Goal: Task Accomplishment & Management: Manage account settings

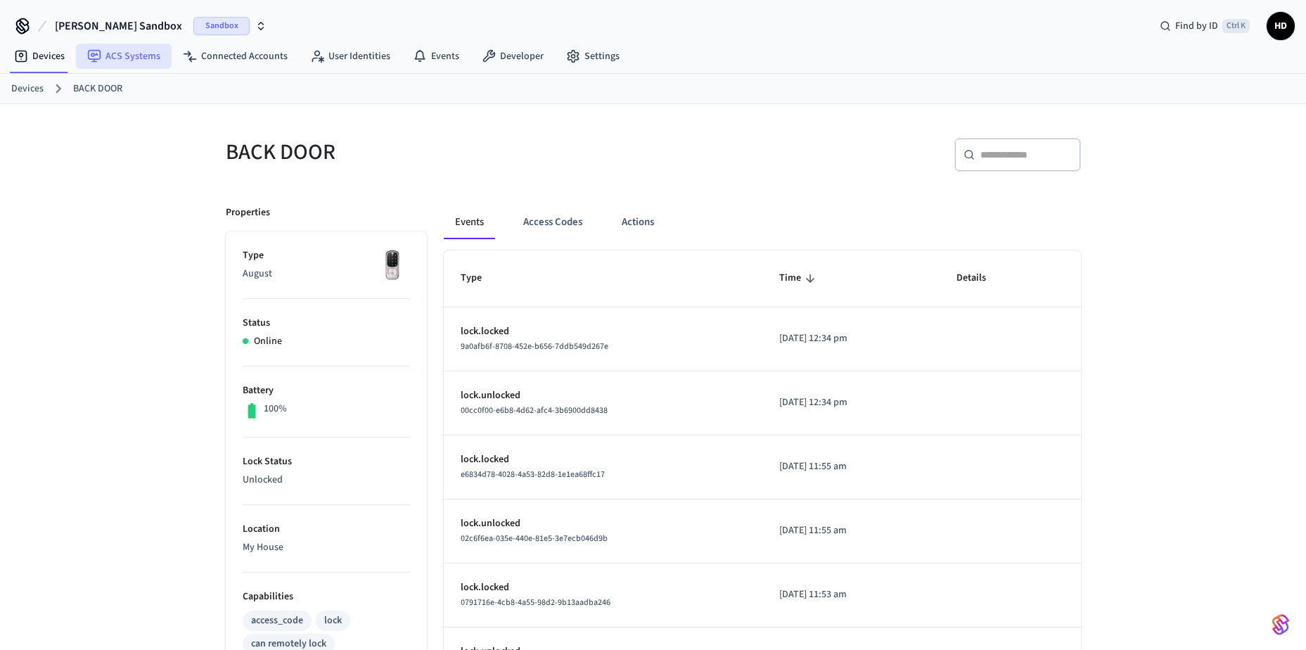
click at [129, 65] on link "ACS Systems" at bounding box center [124, 56] width 96 height 25
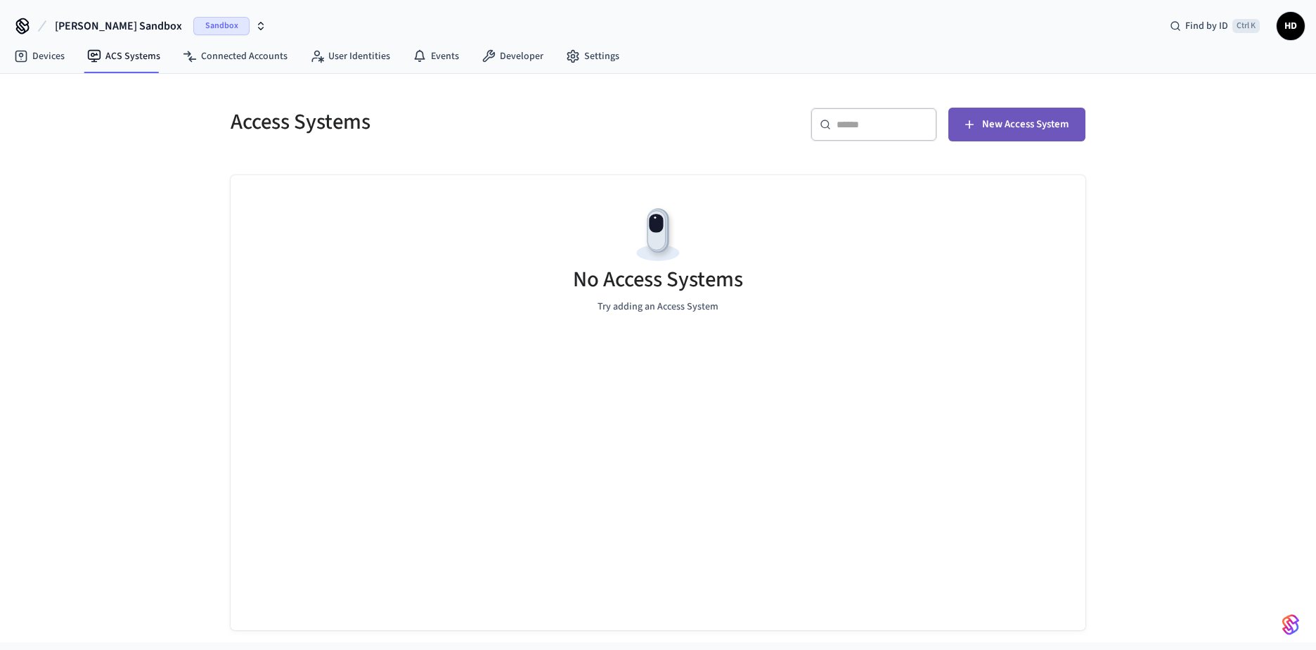
click at [1027, 126] on span "New Access System" at bounding box center [1025, 124] width 86 height 18
click at [1053, 119] on span "New Access System" at bounding box center [1025, 124] width 86 height 18
click at [1292, 626] on img "button" at bounding box center [1290, 624] width 17 height 22
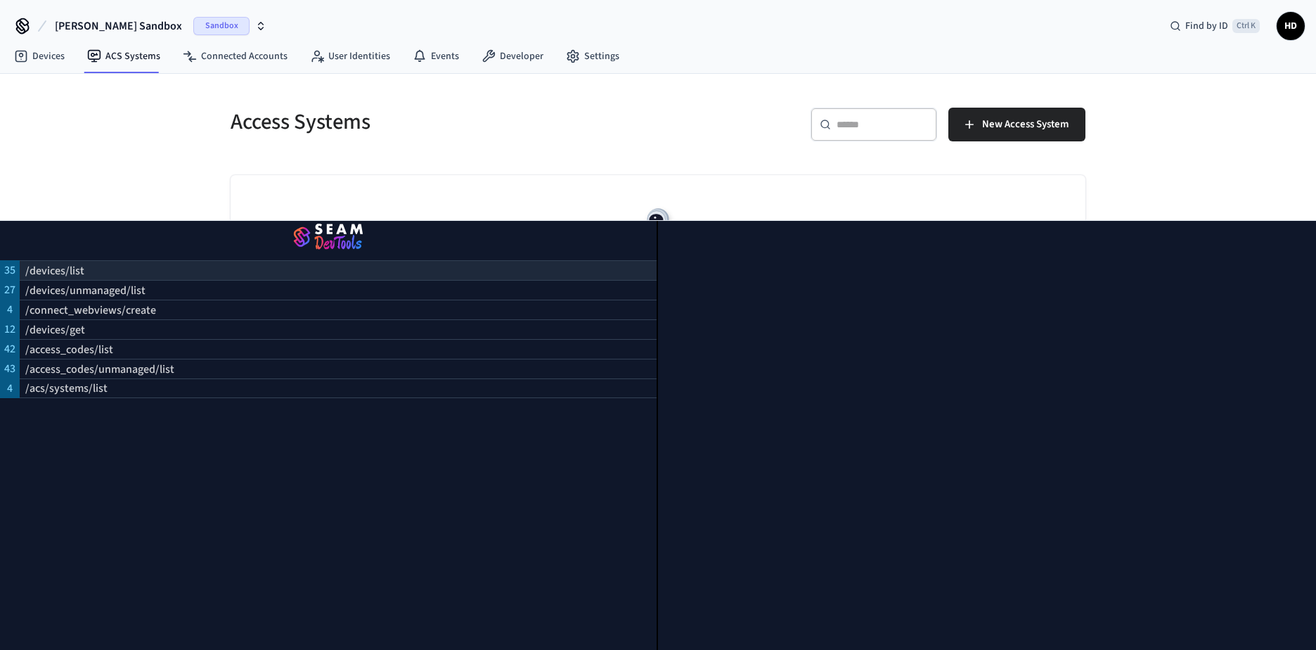
click at [53, 273] on p "/devices/list" at bounding box center [54, 270] width 59 height 17
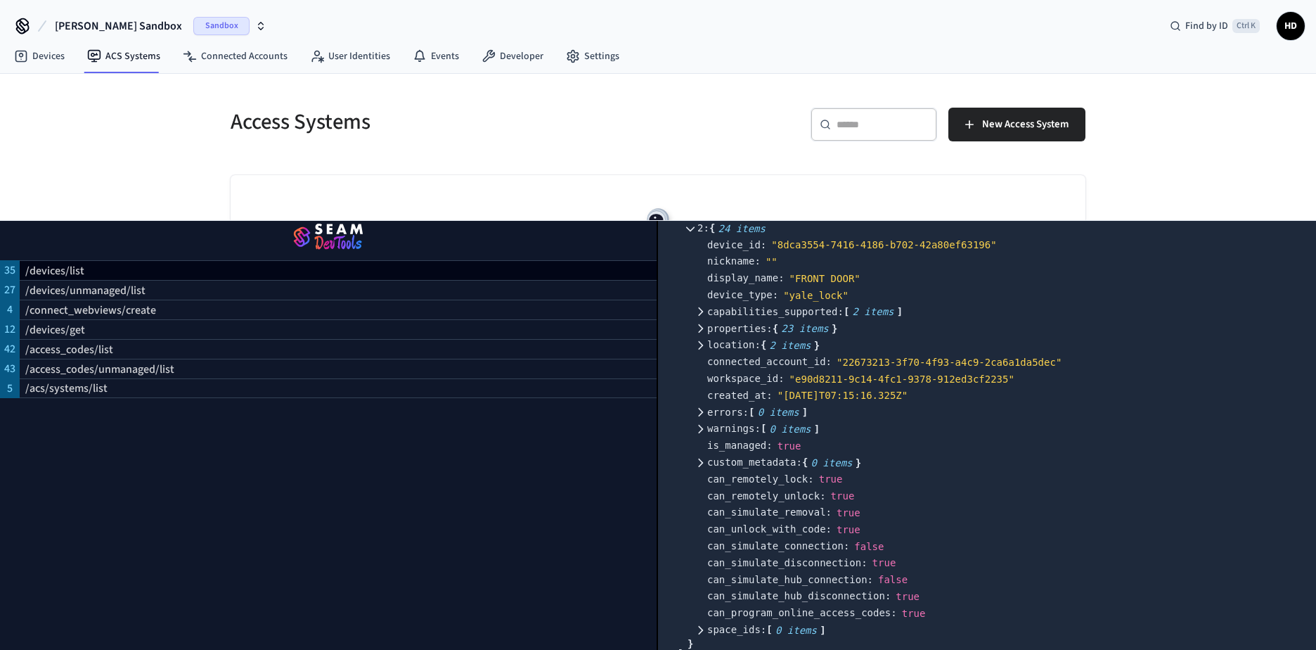
scroll to position [1316, 0]
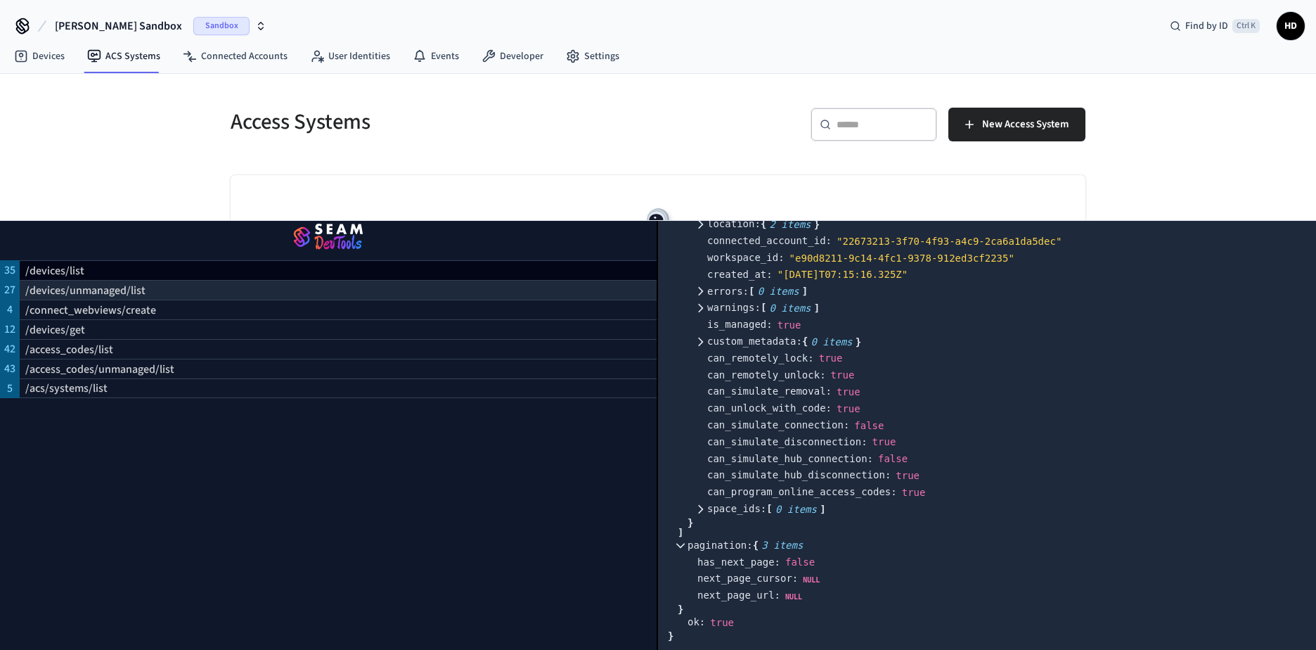
click at [65, 288] on p "/devices/unmanaged/list" at bounding box center [85, 290] width 120 height 17
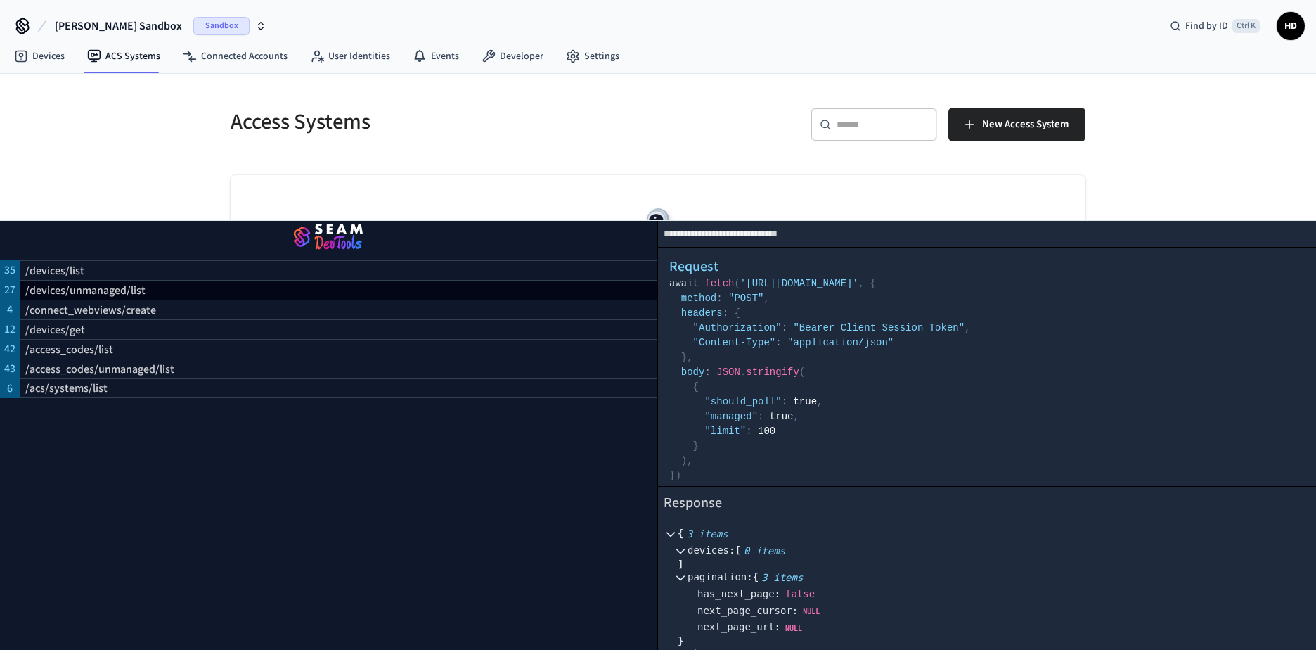
scroll to position [32, 0]
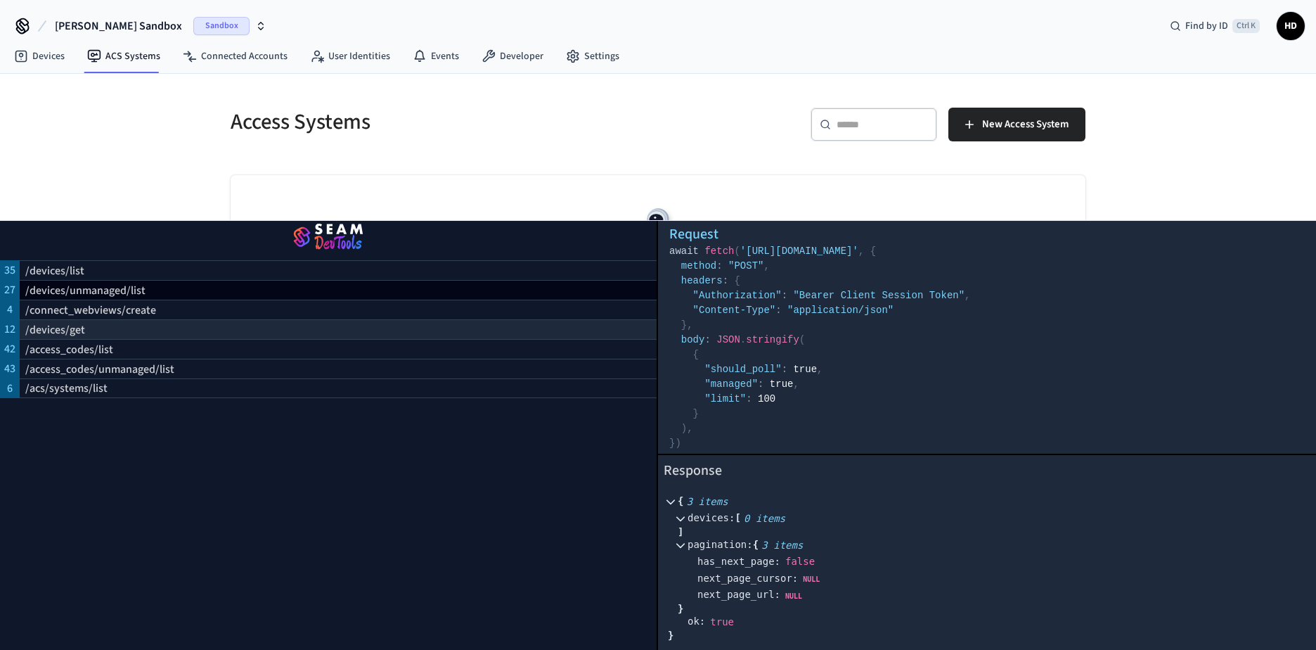
click at [54, 325] on p "/devices/get" at bounding box center [55, 329] width 60 height 17
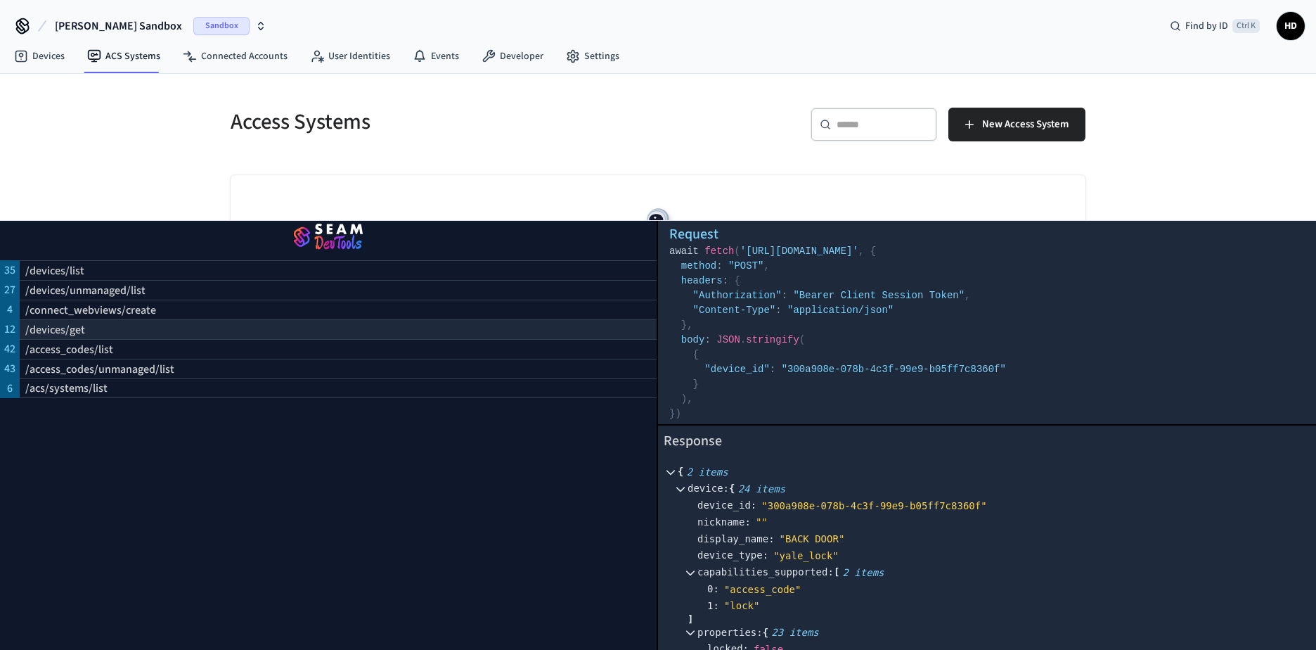
scroll to position [0, 0]
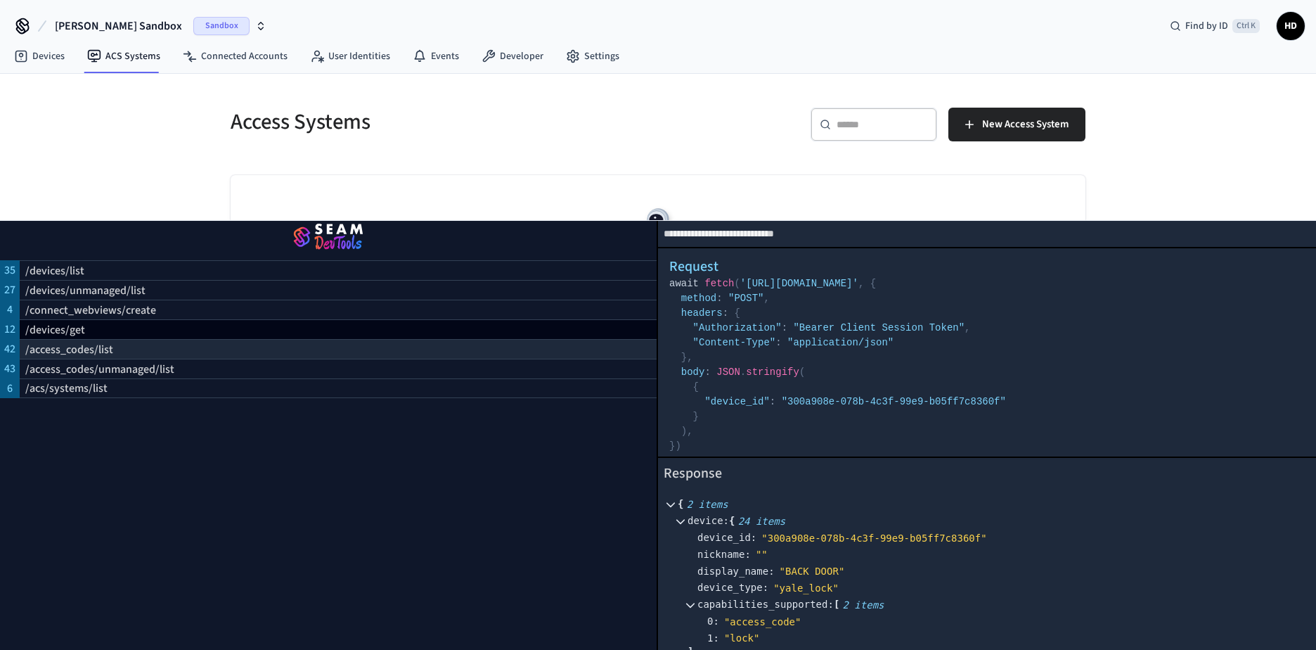
click at [83, 350] on p "/access_codes/list" at bounding box center [69, 349] width 88 height 17
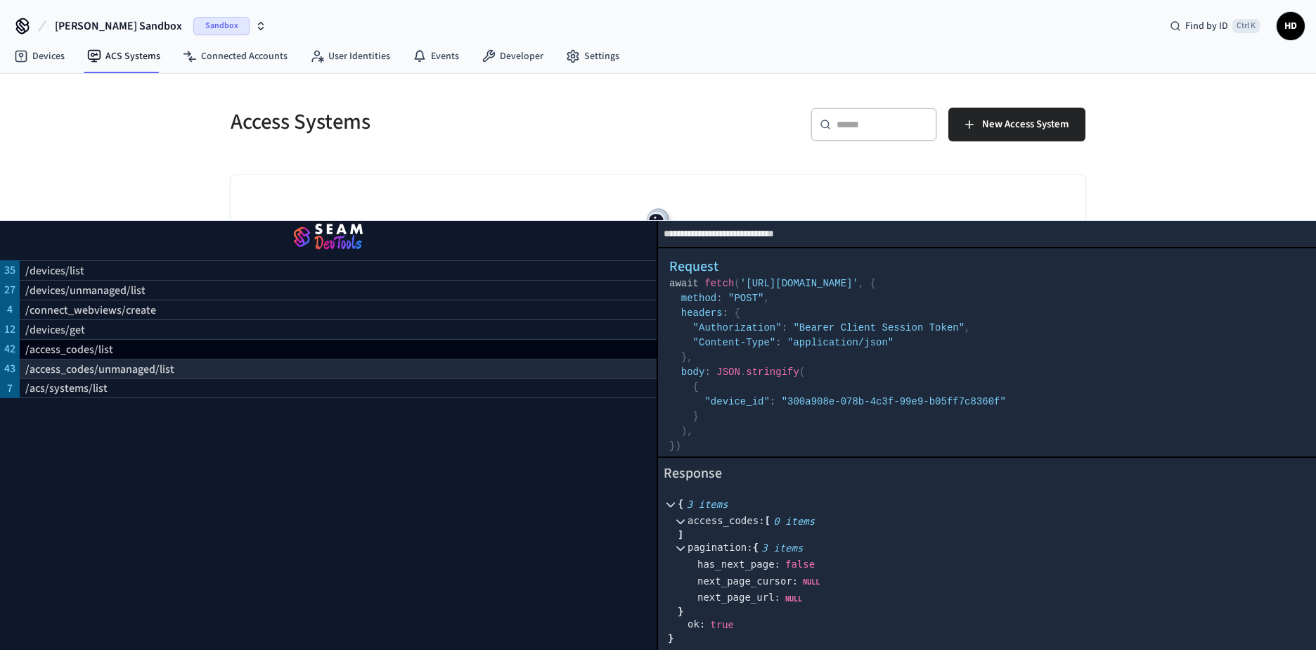
click at [87, 365] on p "/access_codes/unmanaged/list" at bounding box center [99, 369] width 149 height 17
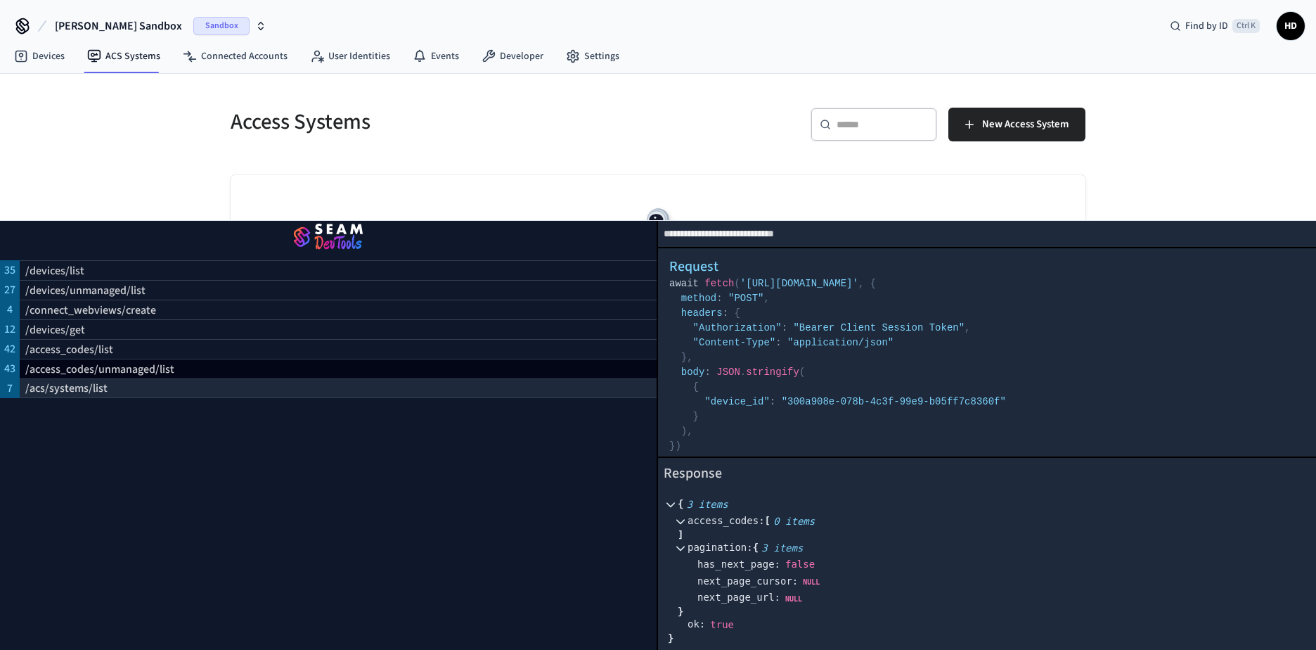
click at [72, 388] on p "/acs/systems/list" at bounding box center [66, 388] width 82 height 17
select select "**********"
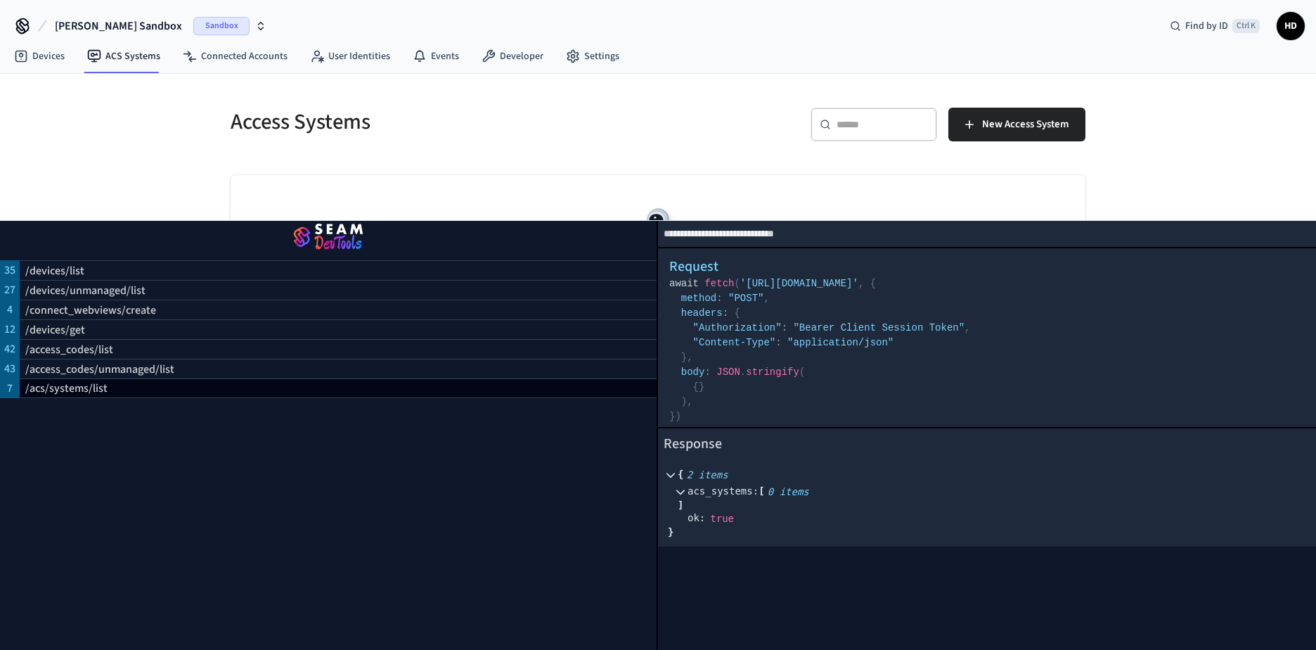
click at [1268, 202] on div "Access Systems ​ ​ New Access System No Access Systems Try adding an Access Sys…" at bounding box center [658, 358] width 1316 height 568
click at [1204, 145] on div "Access Systems ​ ​ New Access System No Access Systems Try adding an Access Sys…" at bounding box center [658, 358] width 1316 height 568
click at [1218, 116] on div "Access Systems ​ ​ New Access System No Access Systems Try adding an Access Sys…" at bounding box center [658, 358] width 1316 height 568
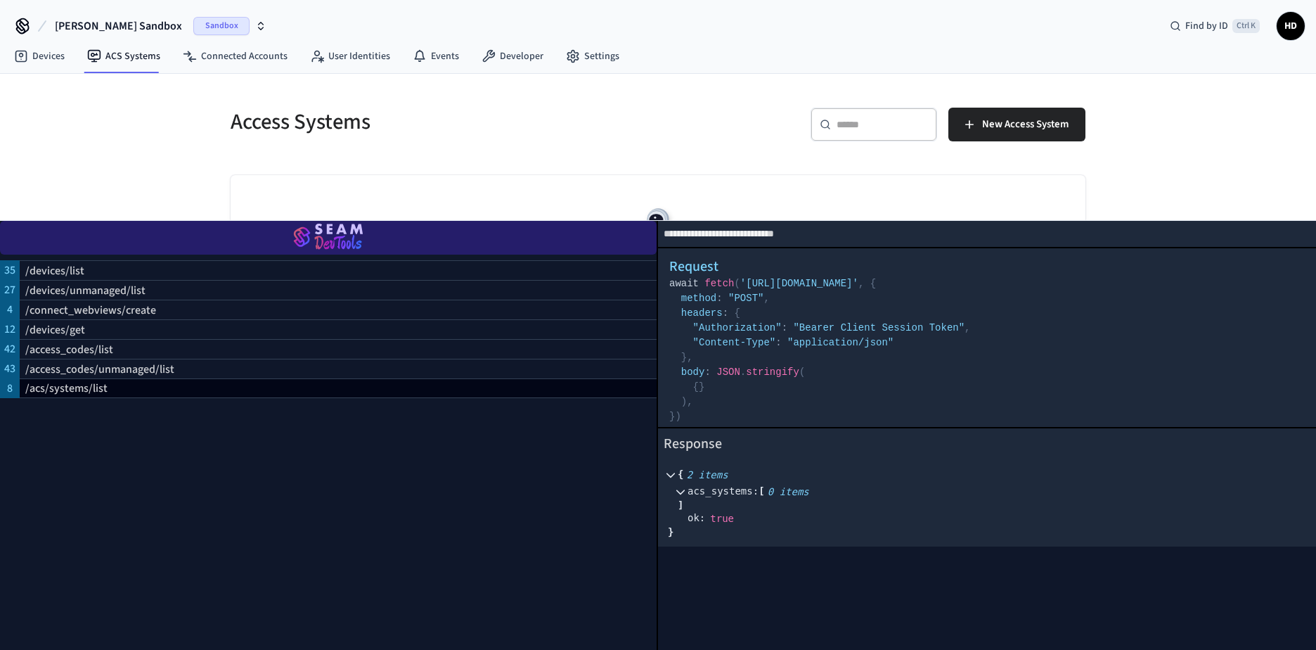
click at [482, 221] on img "button" at bounding box center [328, 237] width 623 height 39
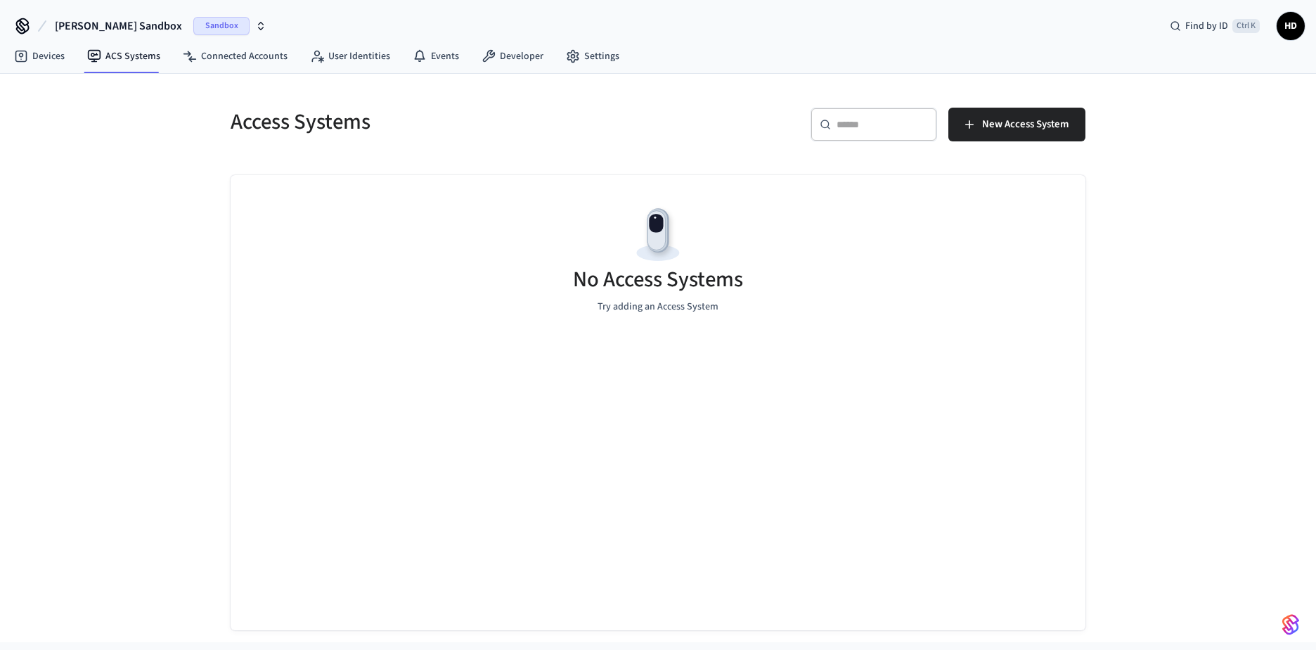
click at [26, 30] on icon at bounding box center [22, 26] width 22 height 22
click at [1287, 31] on span "HD" at bounding box center [1290, 25] width 25 height 25
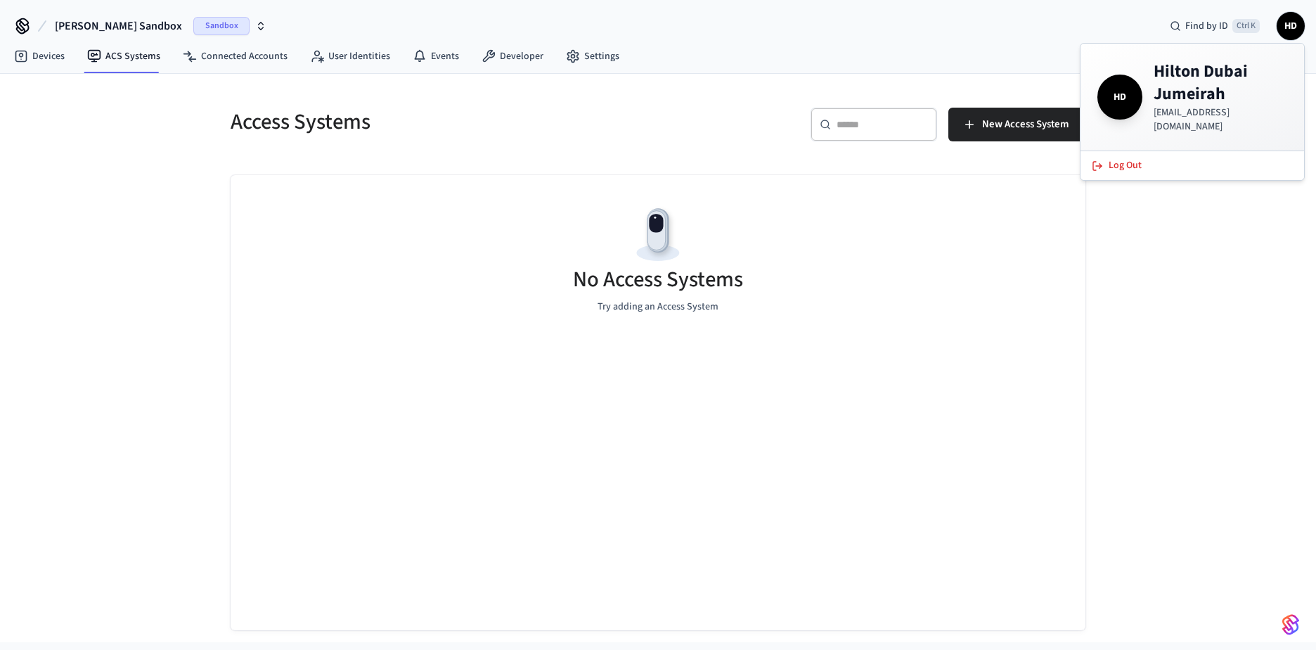
click at [1221, 368] on div "Access Systems ​ ​ New Access System No Access Systems Try adding an Access Sys…" at bounding box center [658, 358] width 1316 height 568
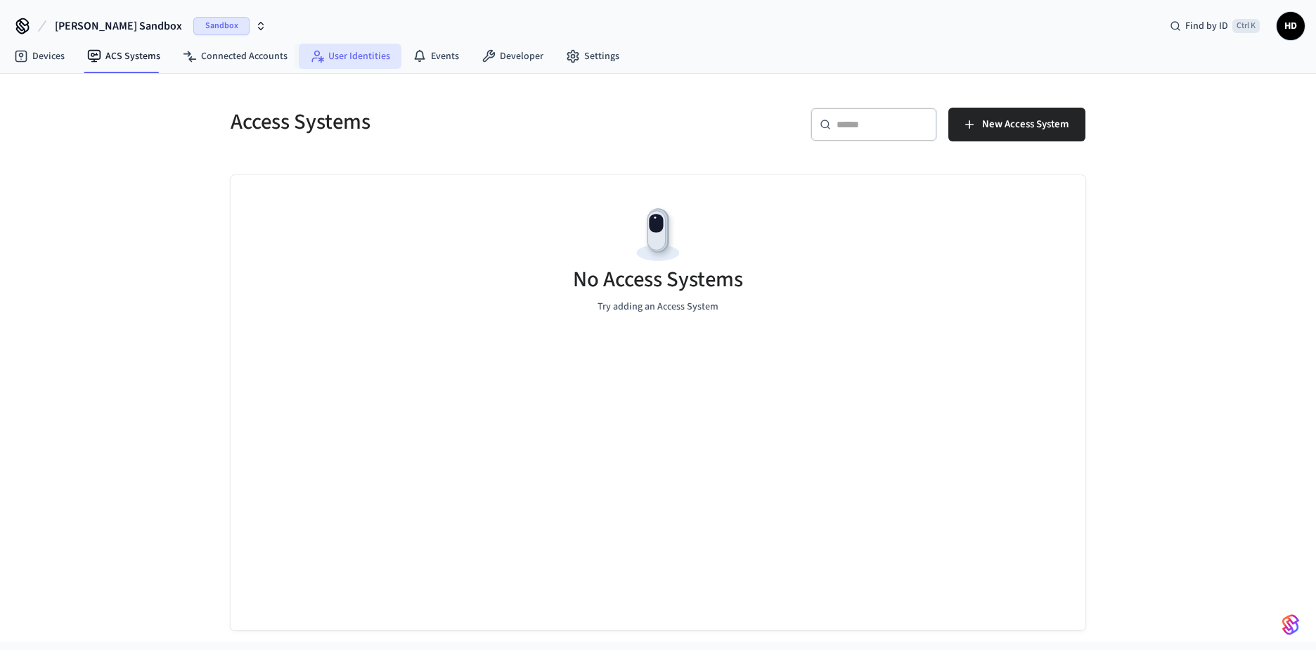
click at [380, 52] on link "User Identities" at bounding box center [350, 56] width 103 height 25
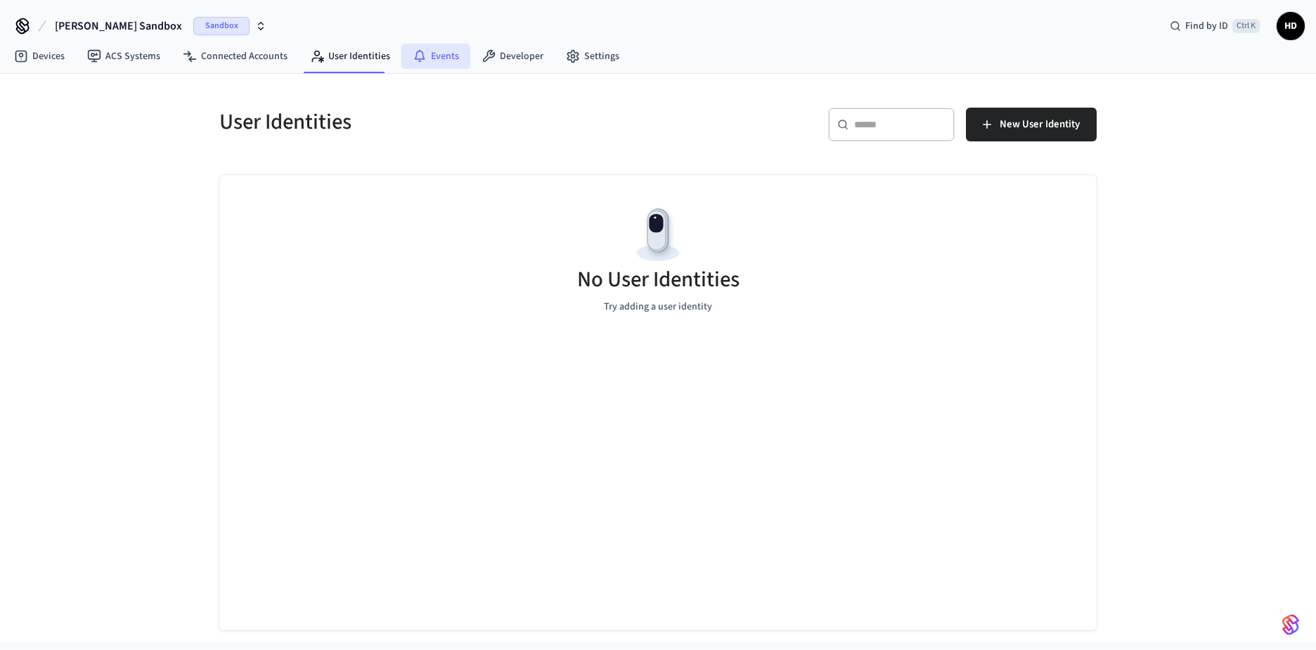
click at [437, 59] on link "Events" at bounding box center [435, 56] width 69 height 25
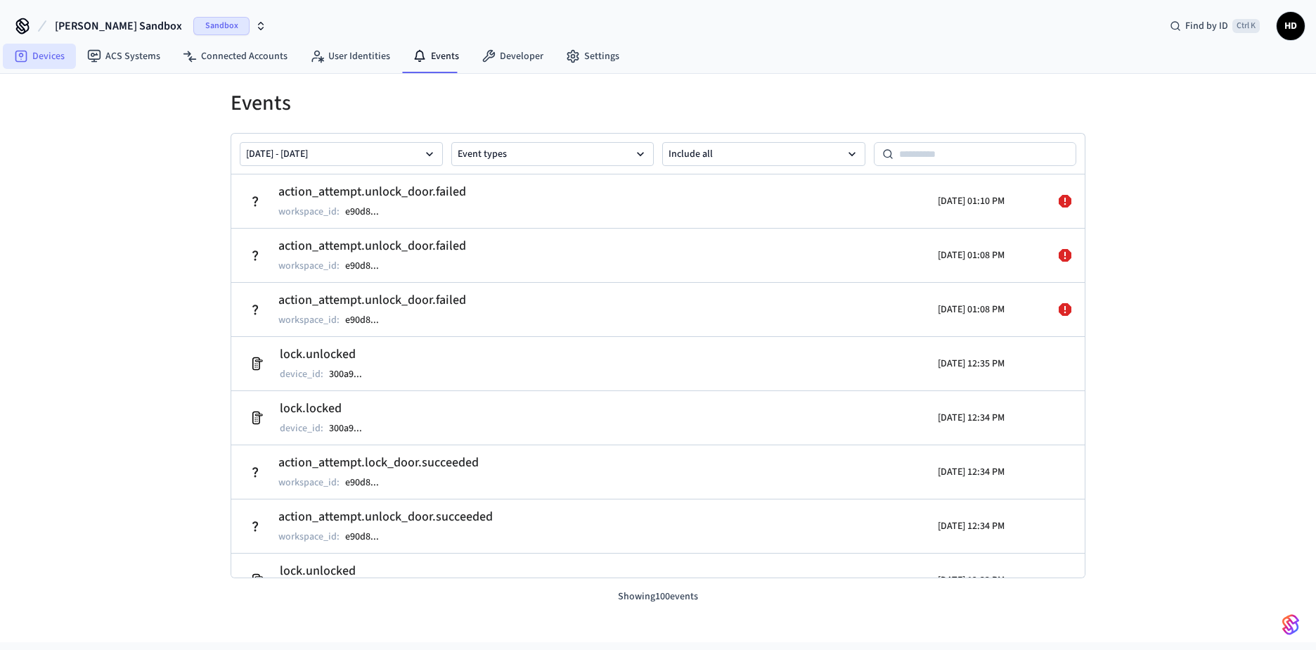
click at [31, 56] on link "Devices" at bounding box center [39, 56] width 73 height 25
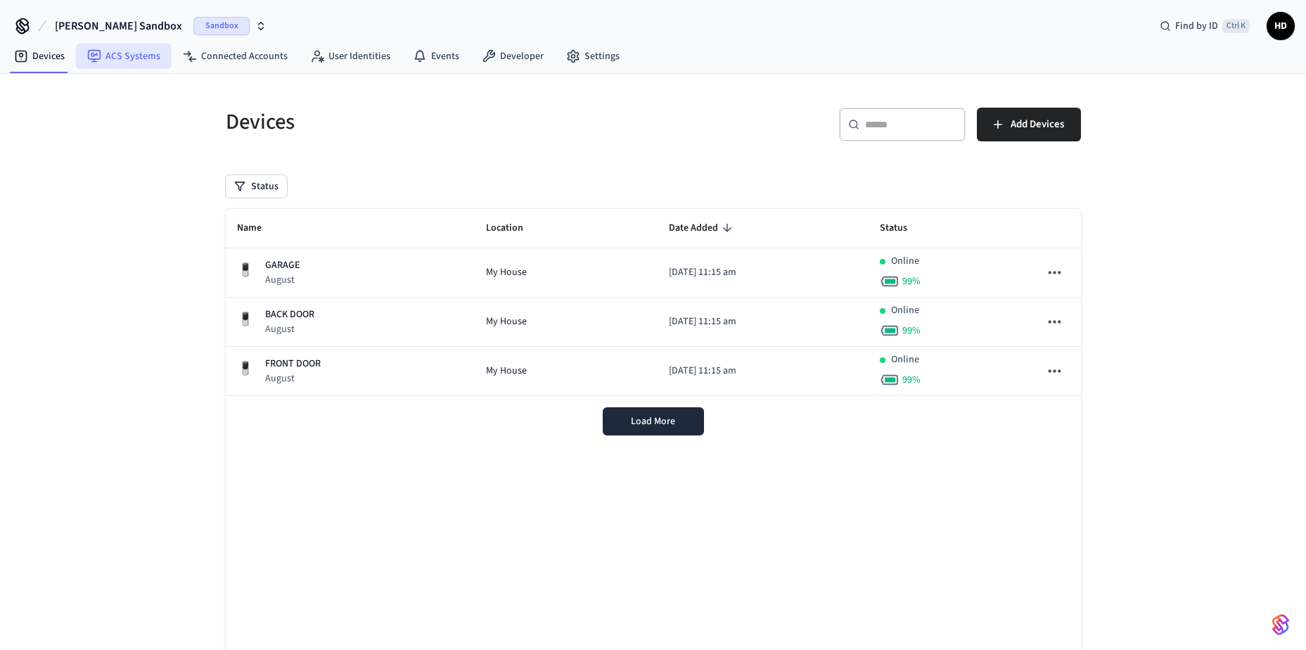
click at [145, 53] on link "ACS Systems" at bounding box center [124, 56] width 96 height 25
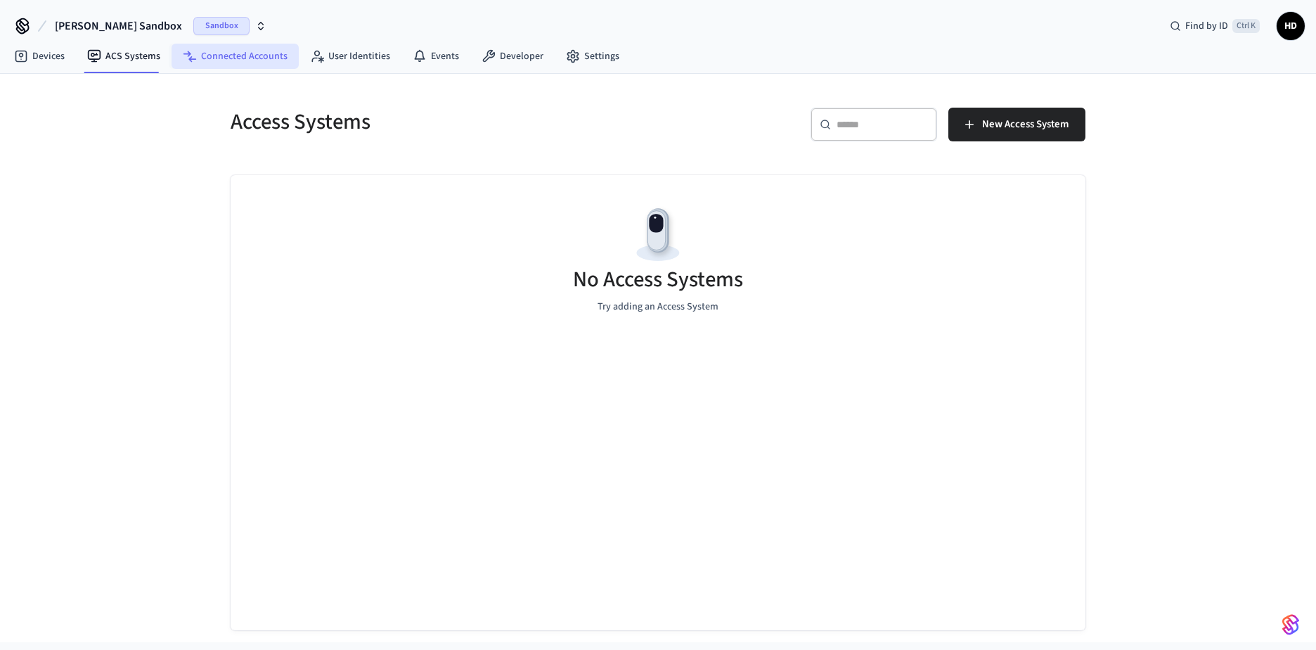
click at [230, 60] on link "Connected Accounts" at bounding box center [235, 56] width 127 height 25
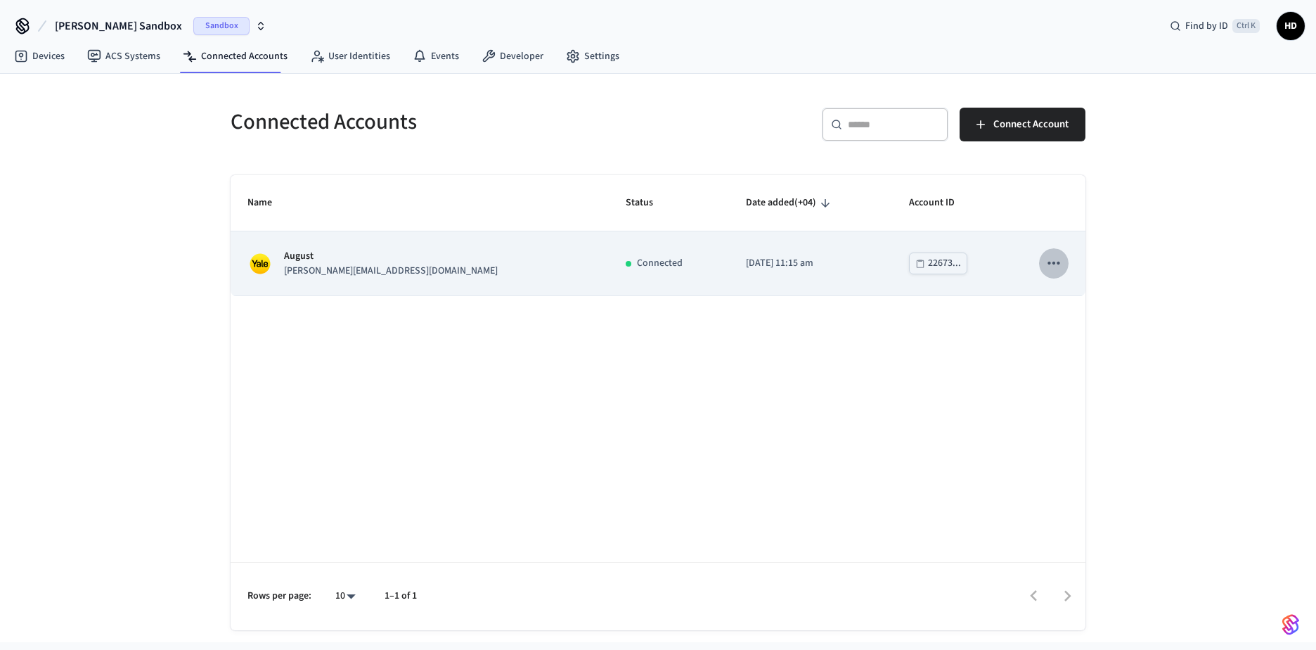
click at [1054, 266] on icon "sticky table" at bounding box center [1054, 263] width 18 height 18
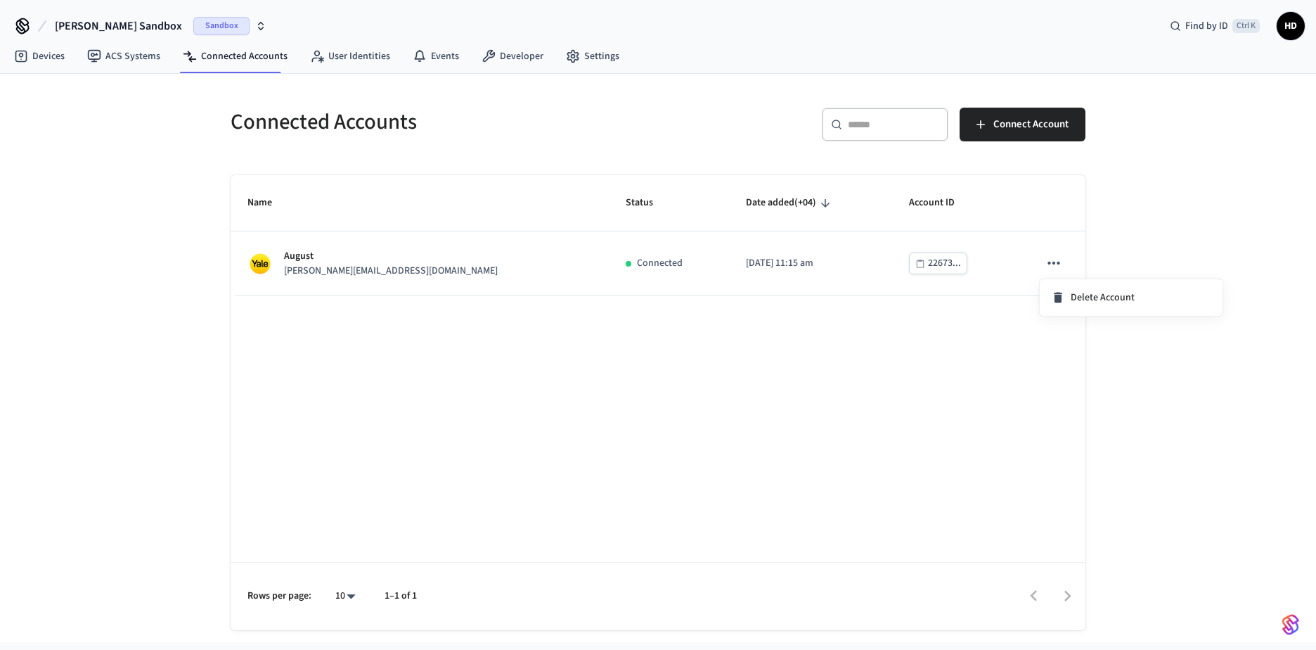
click at [973, 344] on div at bounding box center [658, 325] width 1316 height 650
click at [1008, 115] on button "Connect Account" at bounding box center [1023, 125] width 126 height 34
